Goal: Task Accomplishment & Management: Manage account settings

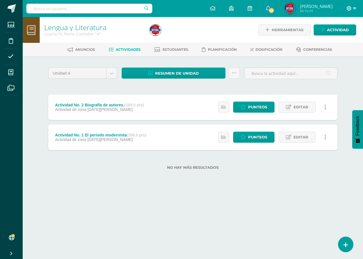
click at [352, 10] on span at bounding box center [352, 8] width 10 height 6
click at [336, 39] on span "Cerrar sesión" at bounding box center [337, 38] width 26 height 5
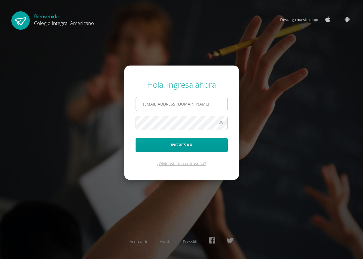
click at [156, 104] on input "cvicente@integralamericano.edu.gt" at bounding box center [182, 104] width 92 height 14
type input "etul@integralamericano.edu.gt"
click at [136, 138] on button "Ingresar" at bounding box center [182, 145] width 92 height 14
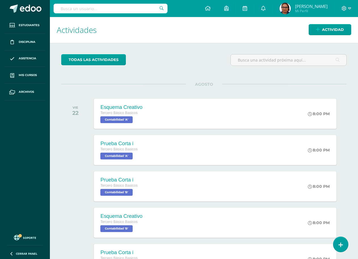
click at [60, 134] on div "todas las Actividades No tienes actividades Échale un vistazo a los demás perío…" at bounding box center [204, 194] width 308 height 303
click at [266, 9] on icon at bounding box center [263, 8] width 5 height 5
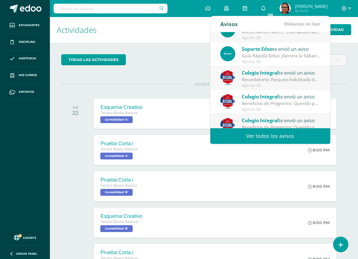
scroll to position [94, 0]
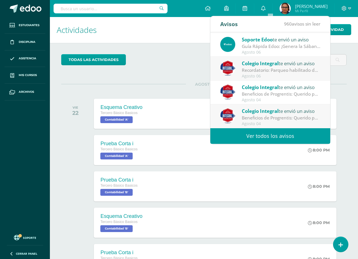
click at [260, 135] on link "Ver todos los avisos" at bounding box center [271, 136] width 120 height 16
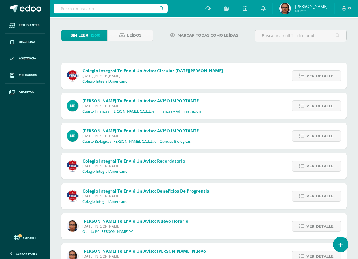
scroll to position [49, 0]
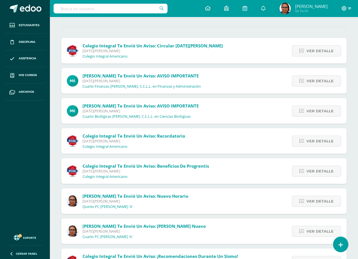
click at [349, 9] on icon at bounding box center [349, 8] width 3 height 5
click at [336, 39] on span "Cerrar sesión" at bounding box center [332, 38] width 26 height 5
